Goal: Task Accomplishment & Management: Use online tool/utility

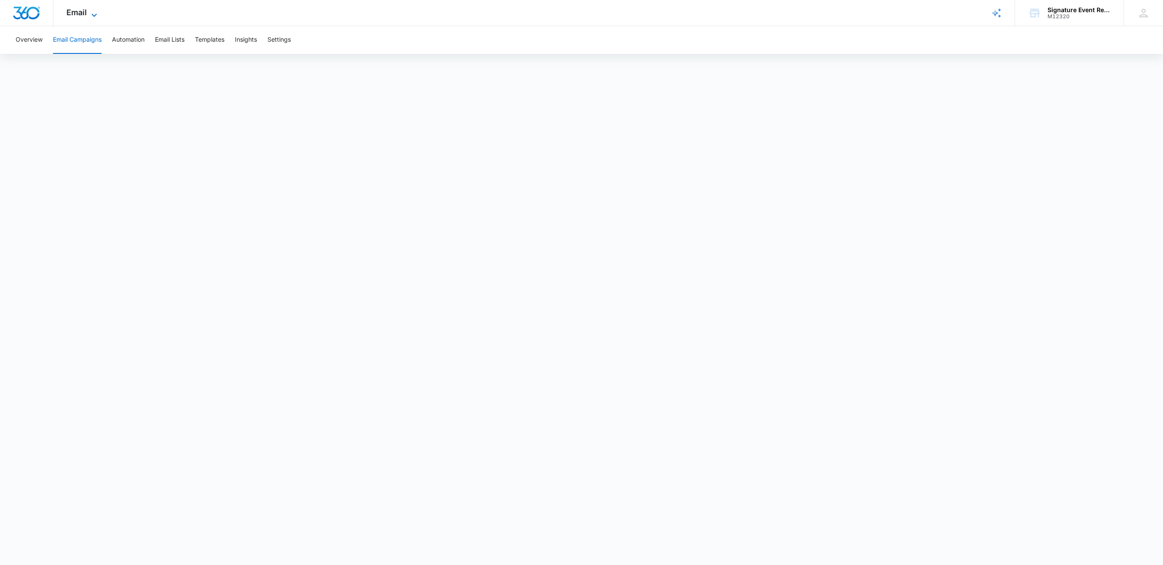
click at [85, 11] on span "Email" at bounding box center [76, 12] width 20 height 9
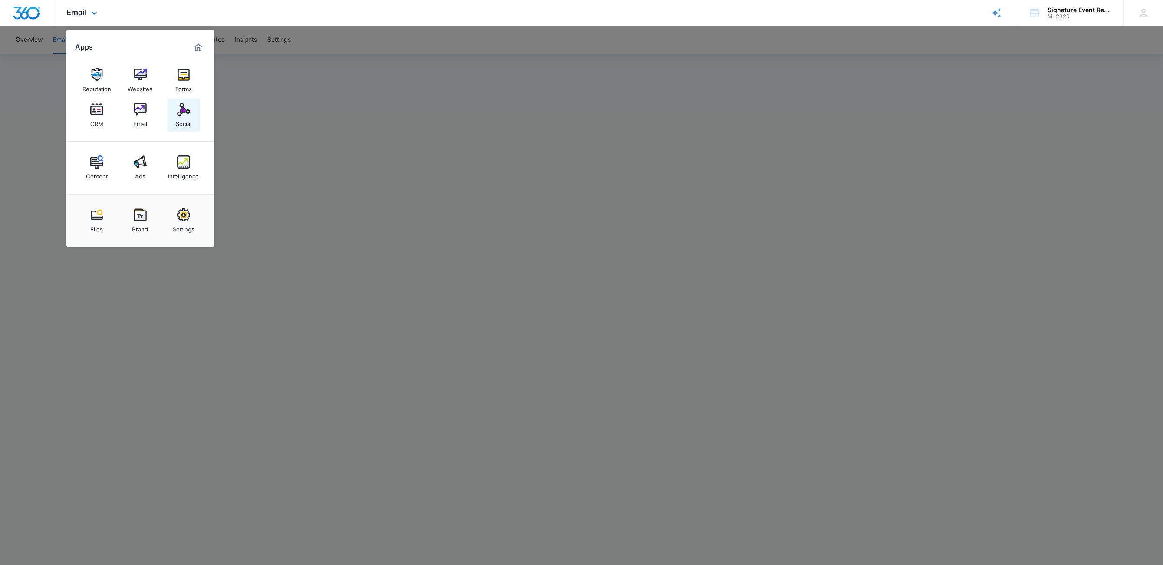
click at [174, 109] on link "Social" at bounding box center [183, 115] width 33 height 33
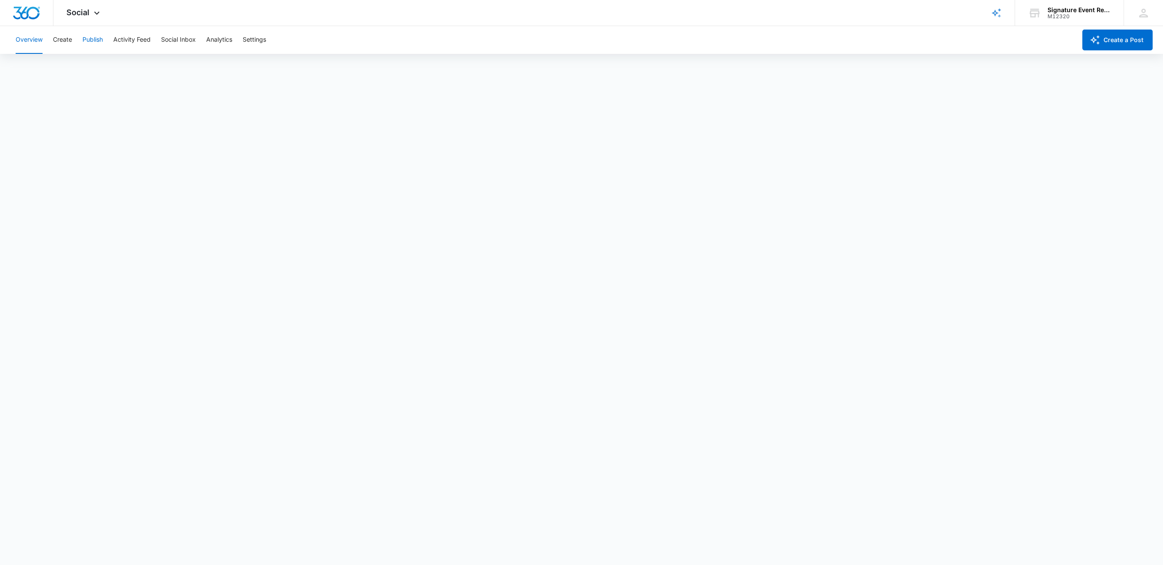
click at [90, 39] on button "Publish" at bounding box center [92, 40] width 20 height 28
